Goal: Entertainment & Leisure: Consume media (video, audio)

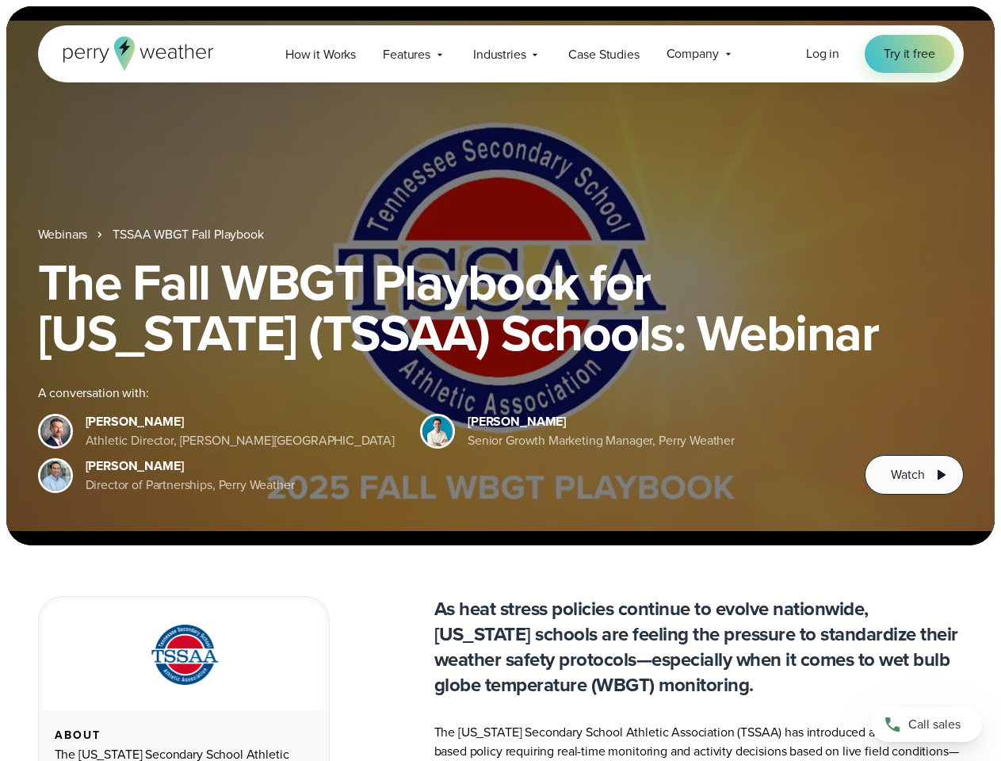
click at [500, 380] on div "The Fall WBGT Playbook for [US_STATE] (TSSAA) Schools: Webinar A conversation w…" at bounding box center [501, 376] width 926 height 238
click at [500, 54] on span "Industries" at bounding box center [499, 54] width 52 height 19
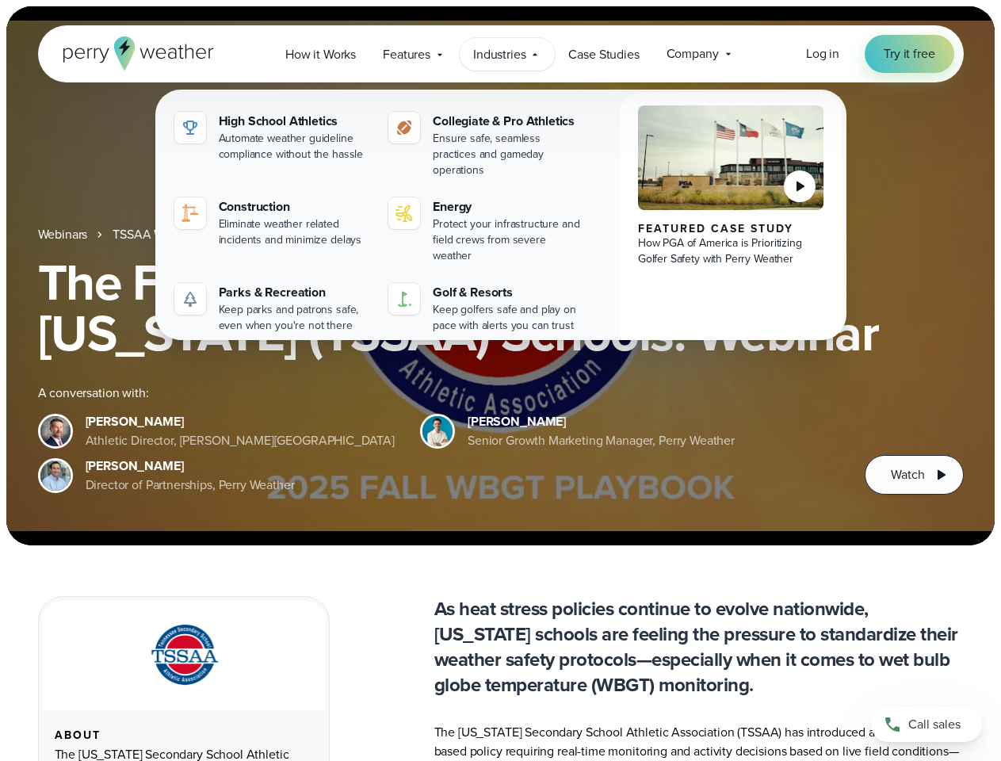
click at [500, 276] on h1 "The Fall WBGT Playbook for [US_STATE] (TSSAA) Schools: Webinar" at bounding box center [501, 307] width 926 height 101
click at [189, 235] on link "TSSAA WBGT Fall Playbook" at bounding box center [188, 234] width 151 height 19
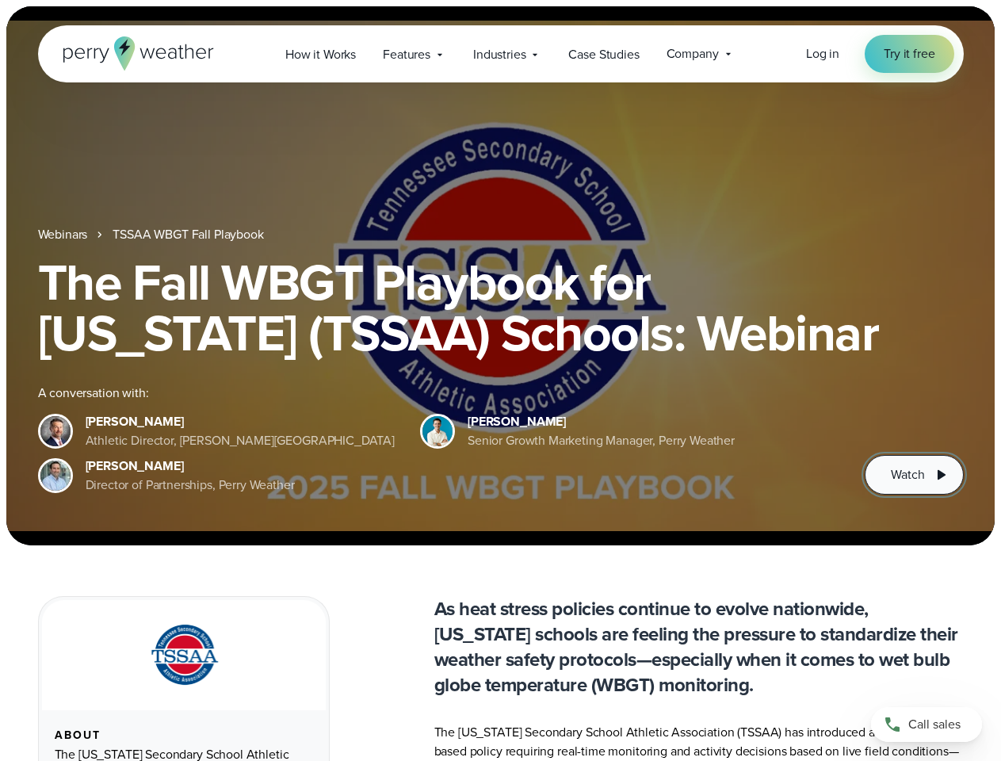
click at [914, 475] on span "Watch" at bounding box center [907, 474] width 33 height 19
